Goal: Navigation & Orientation: Find specific page/section

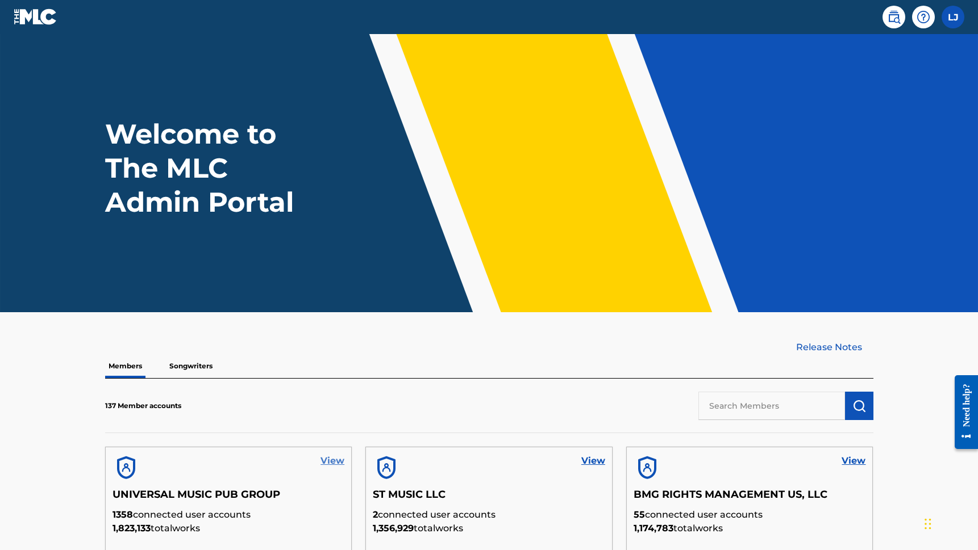
click at [335, 457] on link "View" at bounding box center [332, 461] width 24 height 14
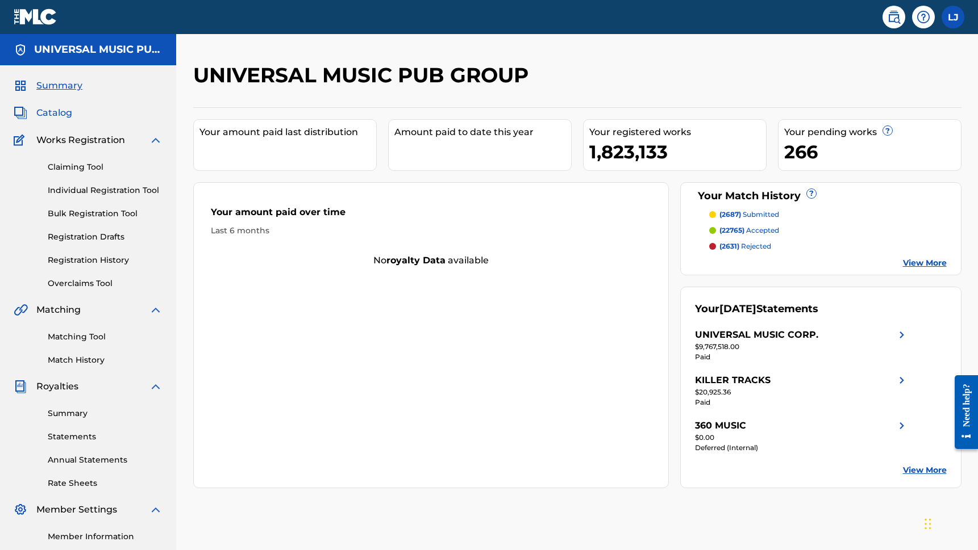
click at [62, 112] on span "Catalog" at bounding box center [54, 113] width 36 height 14
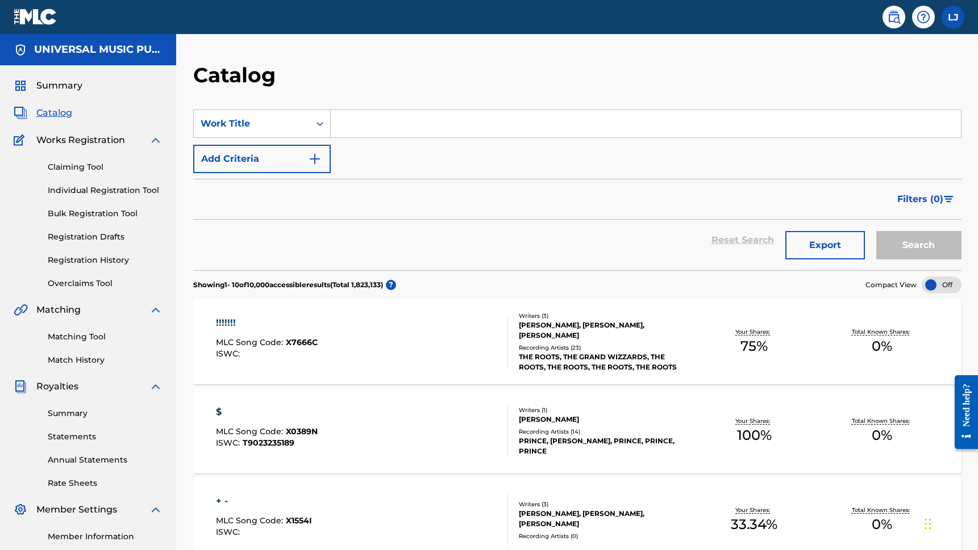
click at [248, 322] on div "!!!!!!!" at bounding box center [267, 323] width 102 height 14
